Goal: Information Seeking & Learning: Understand process/instructions

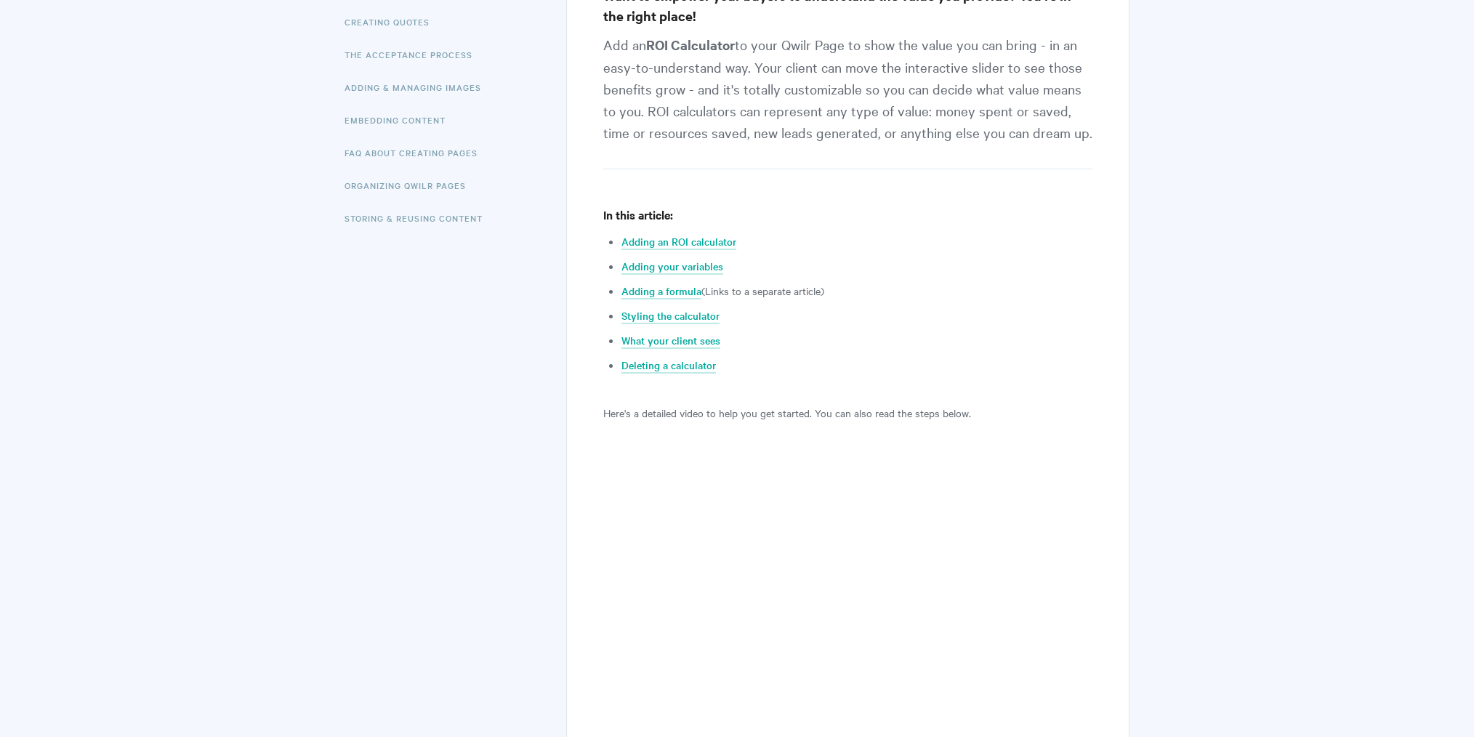
scroll to position [350, 0]
click at [682, 267] on link "Adding your variables" at bounding box center [672, 266] width 102 height 16
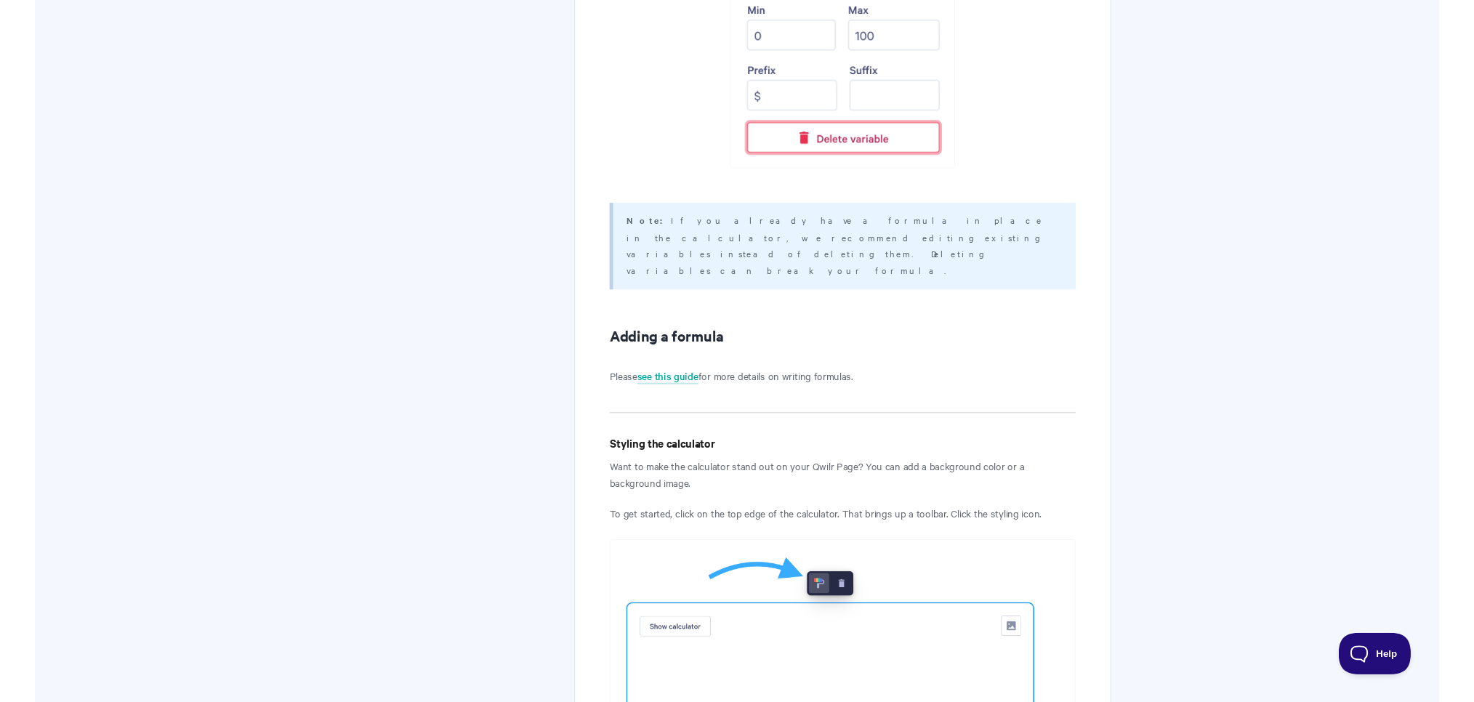
scroll to position [5698, 0]
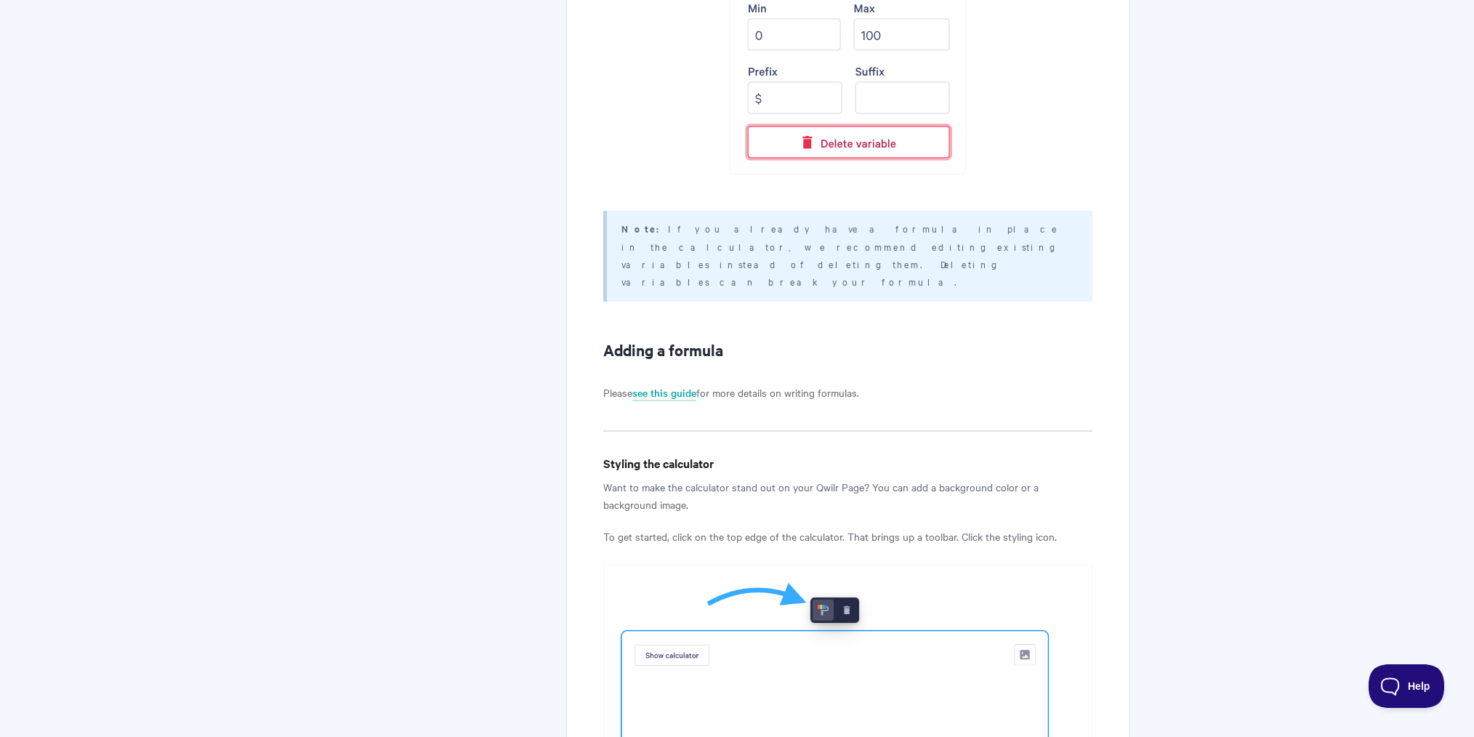
drag, startPoint x: 851, startPoint y: 220, endPoint x: 714, endPoint y: 222, distance: 136.7
click at [714, 222] on p "Note: If you already have a formula in place in the calculator, we recommend ed…" at bounding box center [847, 254] width 453 height 71
click at [673, 385] on link "see this guide" at bounding box center [664, 393] width 64 height 16
click at [702, 350] on article "Adding an ROI calculator View in Help Scout Want to empower your buyers to unde…" at bounding box center [847, 187] width 489 height 11386
